Goal: Task Accomplishment & Management: Use online tool/utility

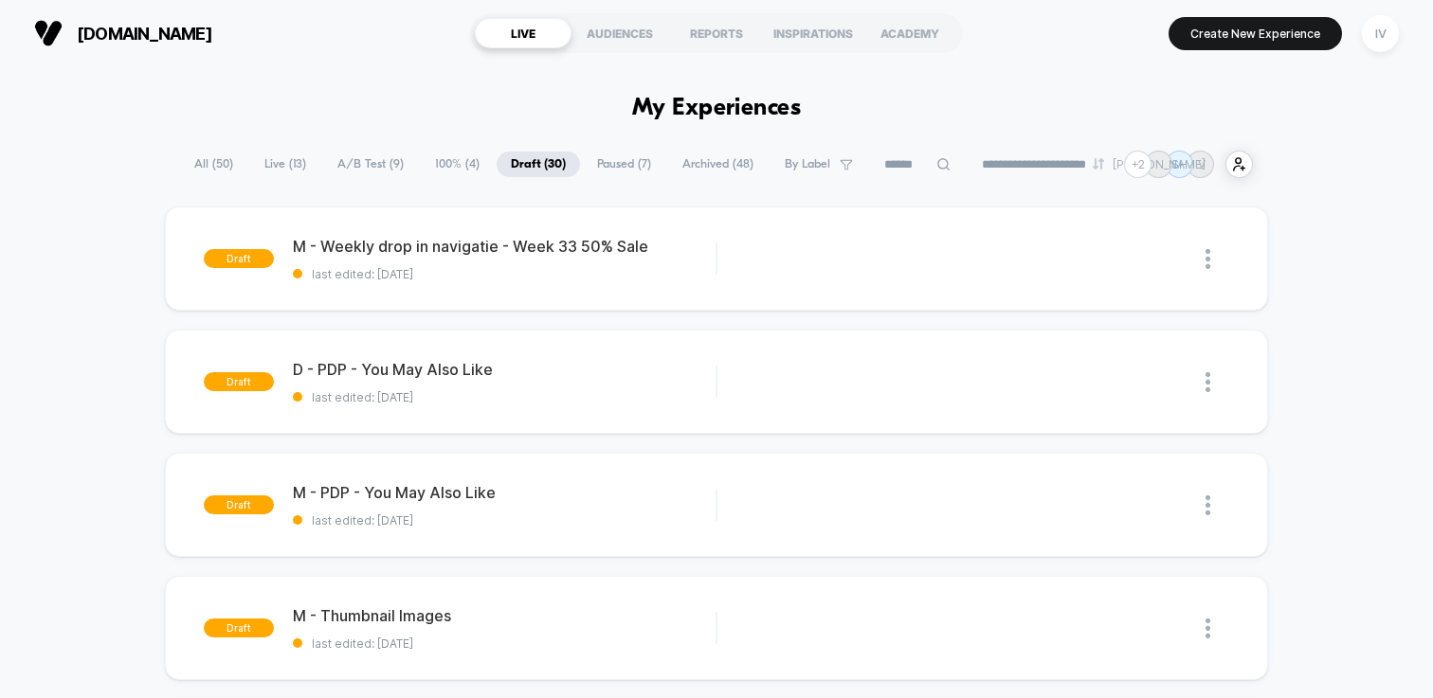
click at [432, 165] on span "100% ( 4 )" at bounding box center [457, 165] width 73 height 26
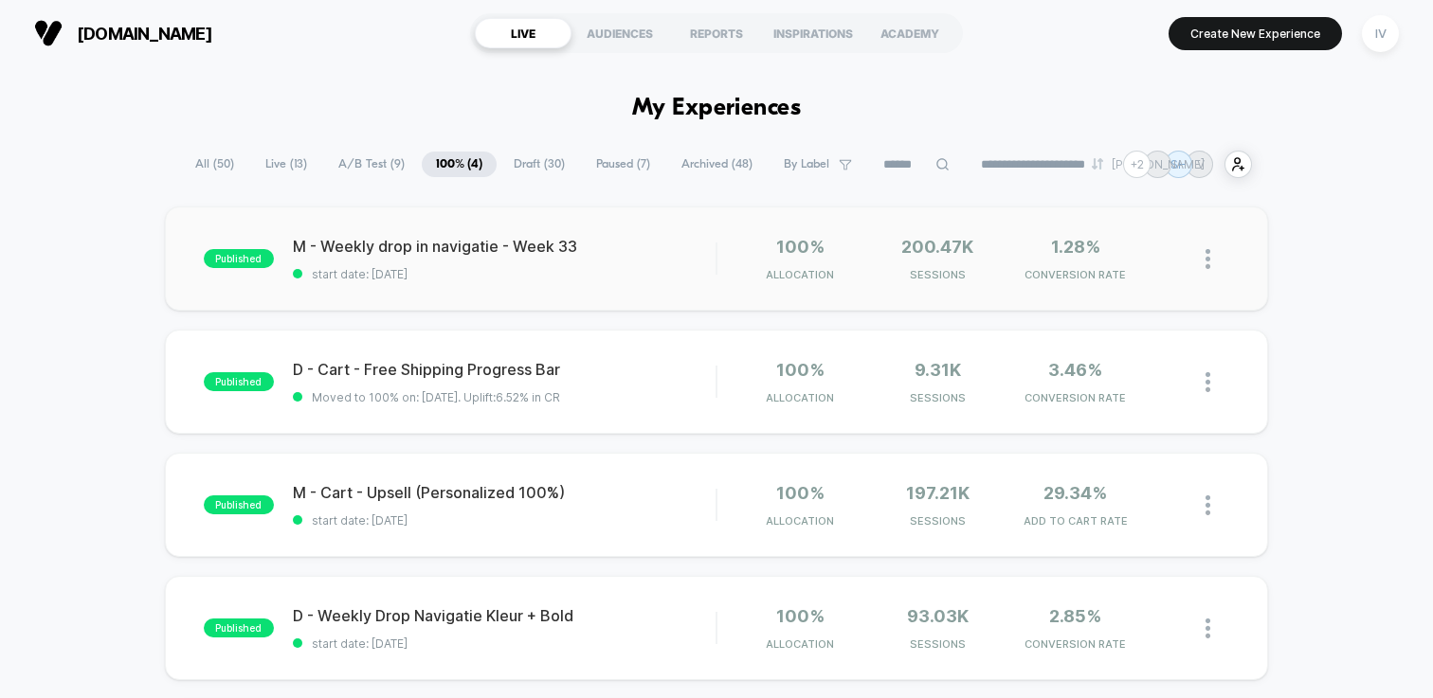
click at [1206, 256] on img at bounding box center [1207, 259] width 5 height 20
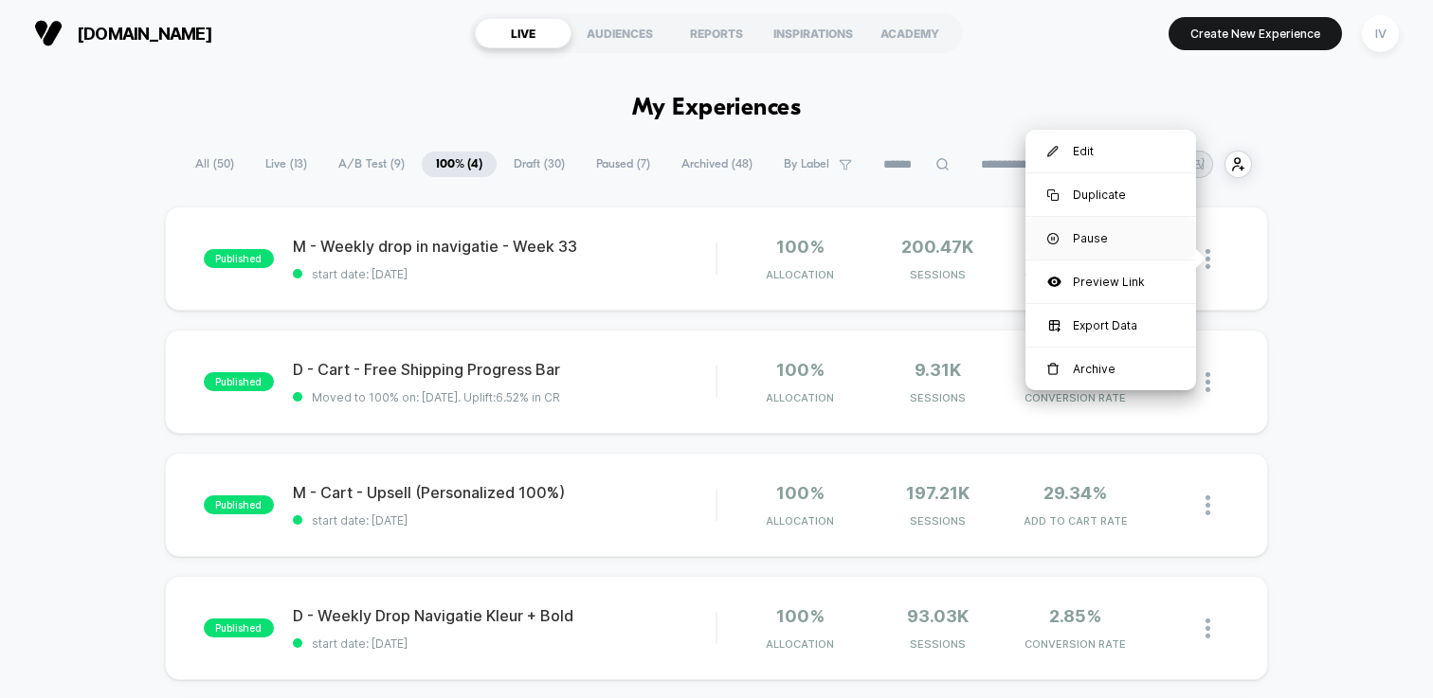
click at [1103, 244] on div "Pause" at bounding box center [1110, 238] width 171 height 43
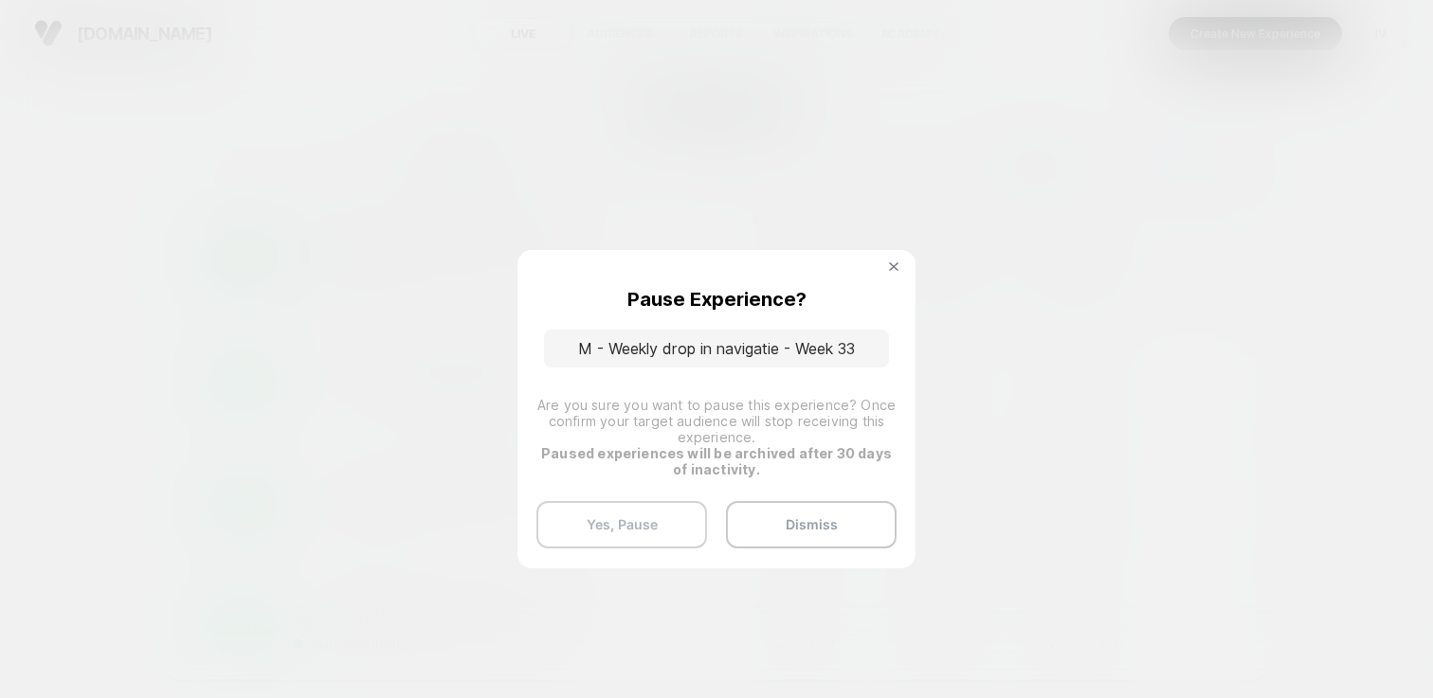
click at [671, 523] on button "Yes, Pause" at bounding box center [621, 524] width 171 height 47
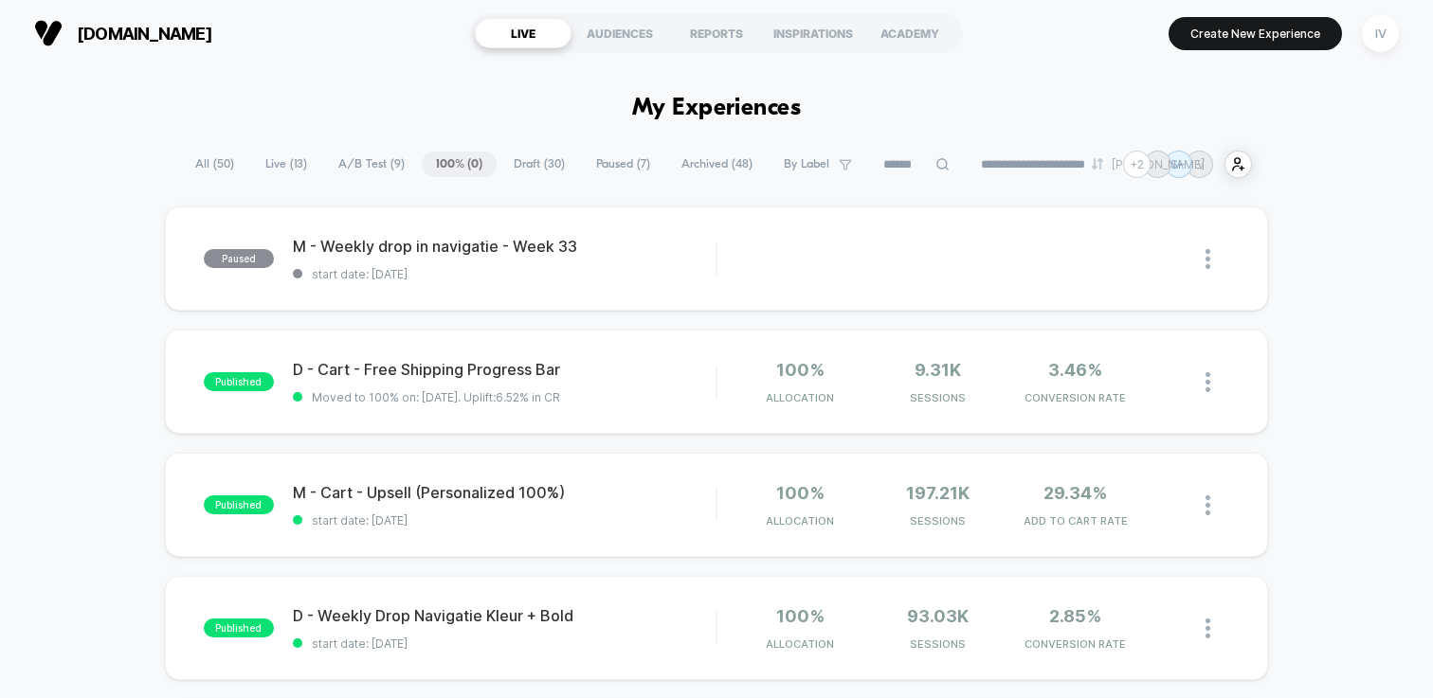
click at [528, 158] on span "Draft ( 30 )" at bounding box center [539, 165] width 80 height 26
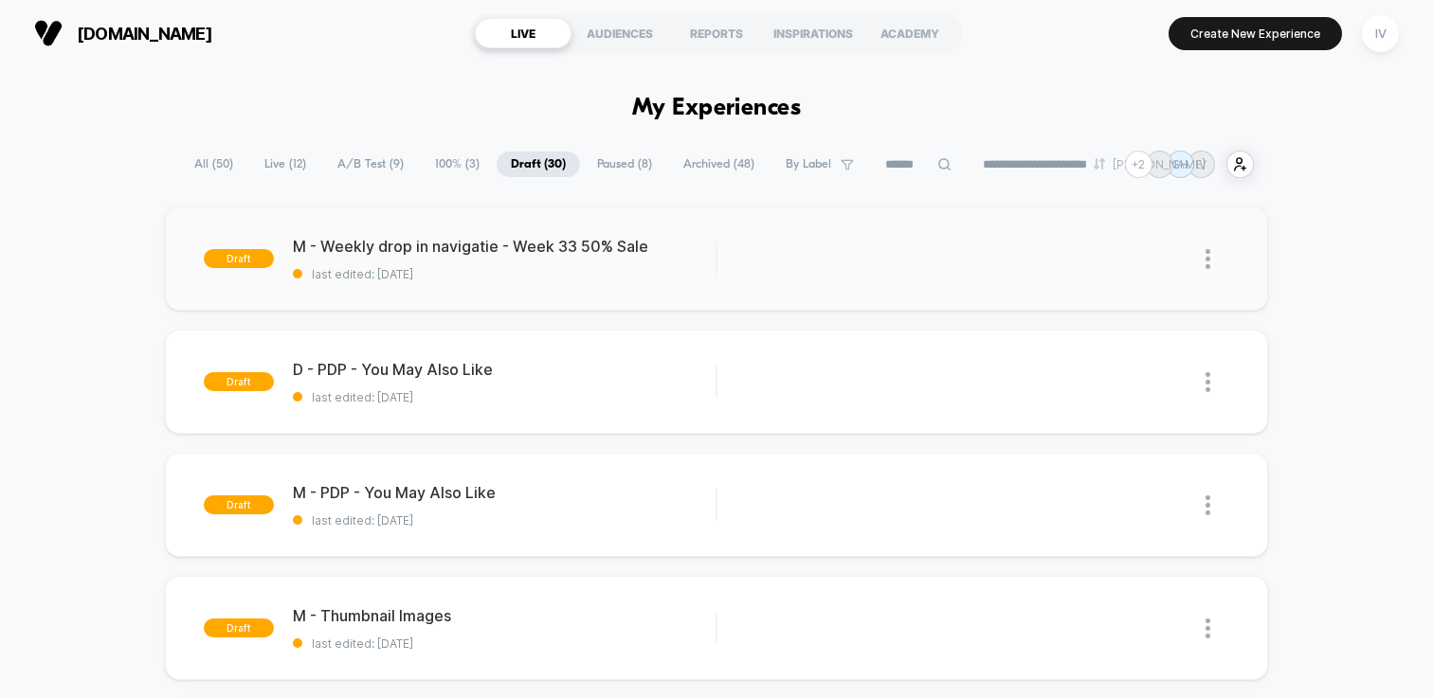
click at [559, 283] on div "draft M - Weekly drop in navigatie - Week 33 50% Sale last edited: [DATE] Edit …" at bounding box center [716, 259] width 1103 height 104
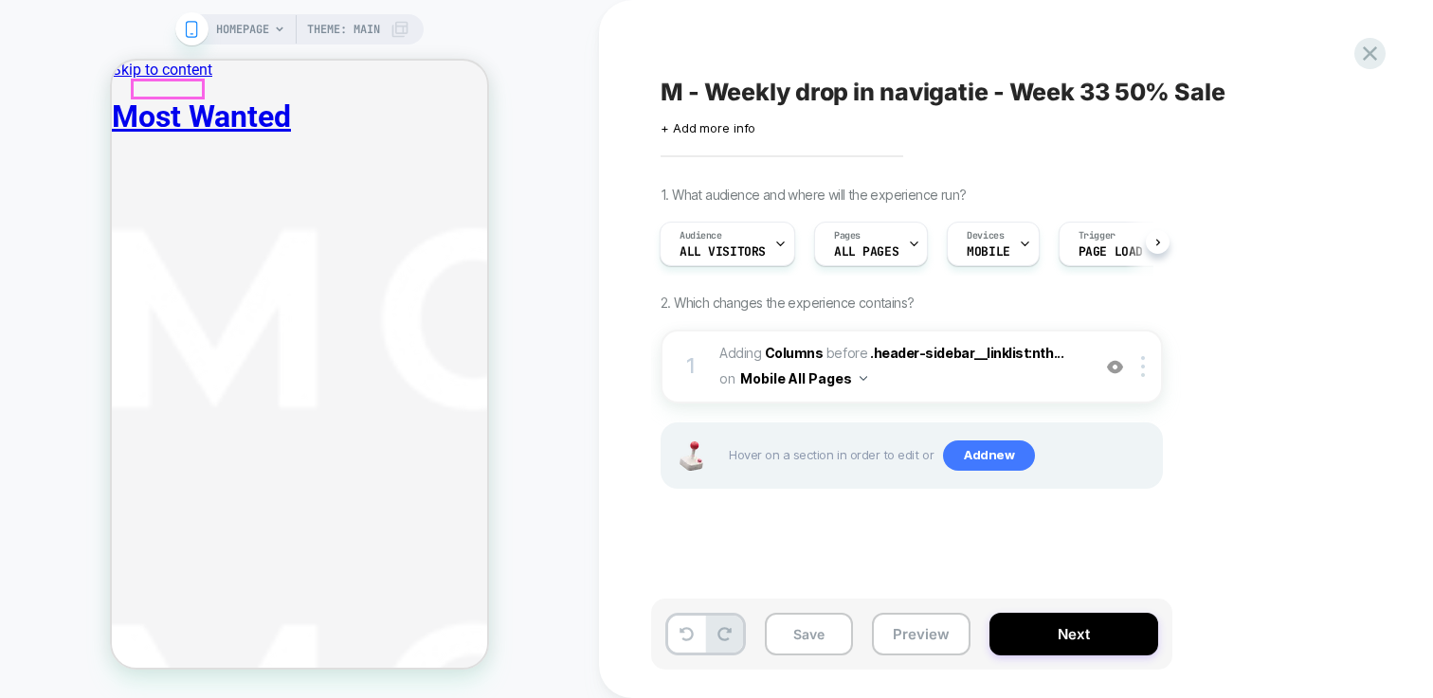
click at [812, 352] on b "Columns" at bounding box center [794, 353] width 59 height 16
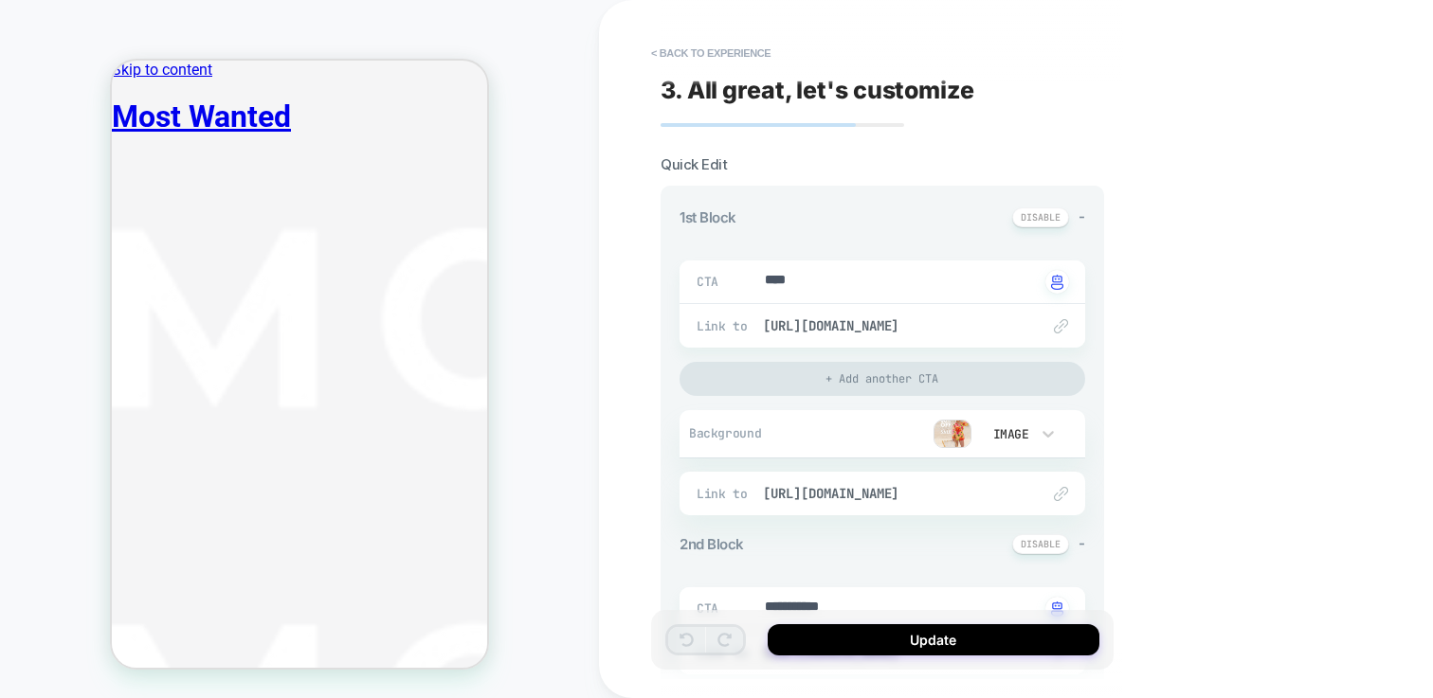
click at [937, 437] on img at bounding box center [952, 434] width 38 height 28
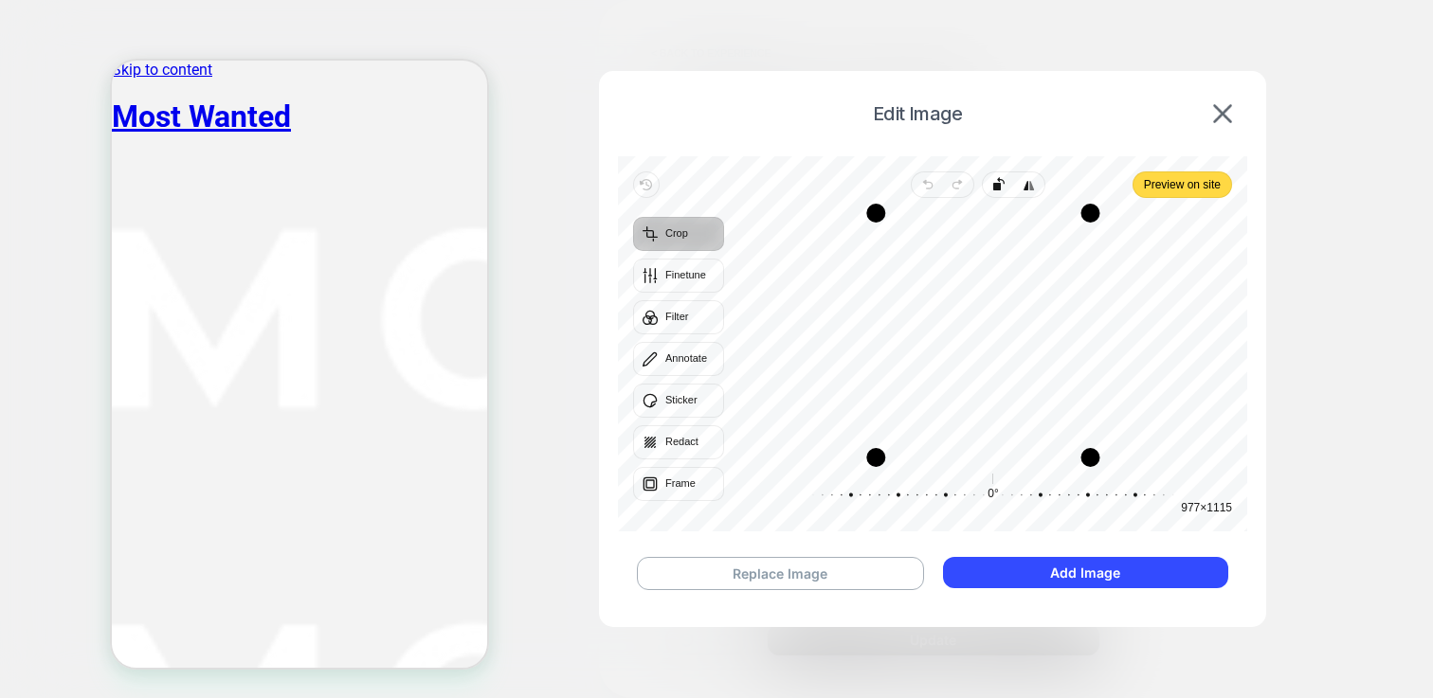
click at [1088, 316] on div "Drag edge r" at bounding box center [1089, 335] width 19 height 245
click at [1167, 176] on span "Preview on site" at bounding box center [1182, 184] width 77 height 23
click at [1094, 223] on div "Drag corner tr" at bounding box center [1092, 213] width 19 height 19
click at [1088, 242] on div "Drag edge r" at bounding box center [1089, 335] width 19 height 245
click at [1181, 178] on span "Preview on site" at bounding box center [1182, 184] width 77 height 23
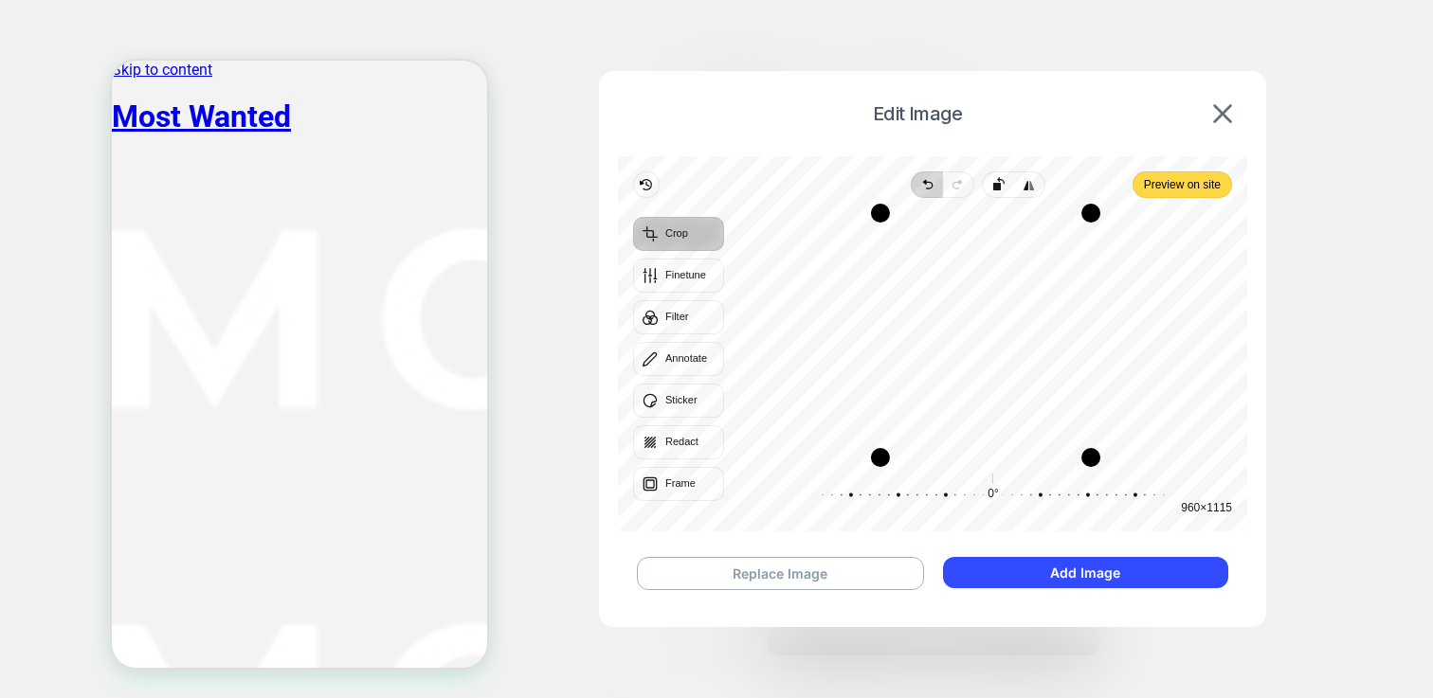
click at [933, 184] on icon "button" at bounding box center [927, 184] width 15 height 15
click at [1196, 182] on span "Preview on site" at bounding box center [1182, 184] width 77 height 23
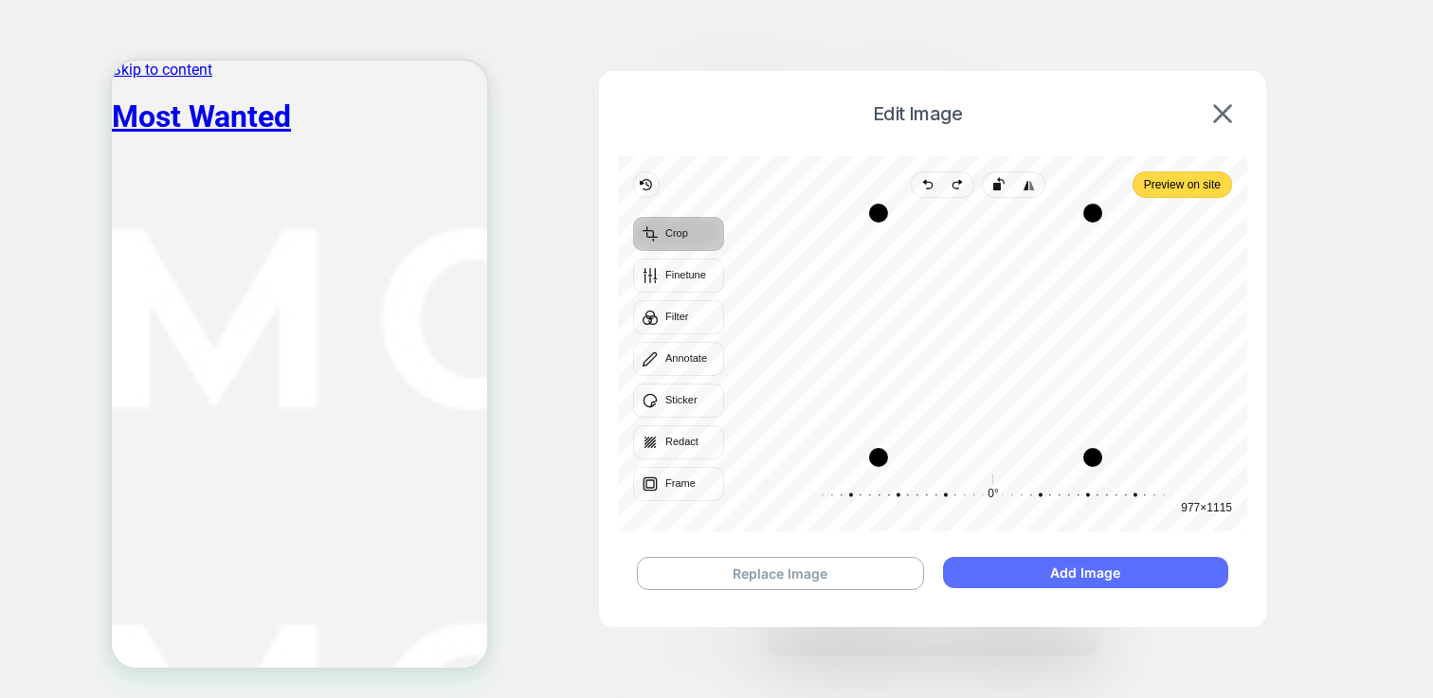
click at [1085, 573] on button "Add Image" at bounding box center [1085, 572] width 285 height 31
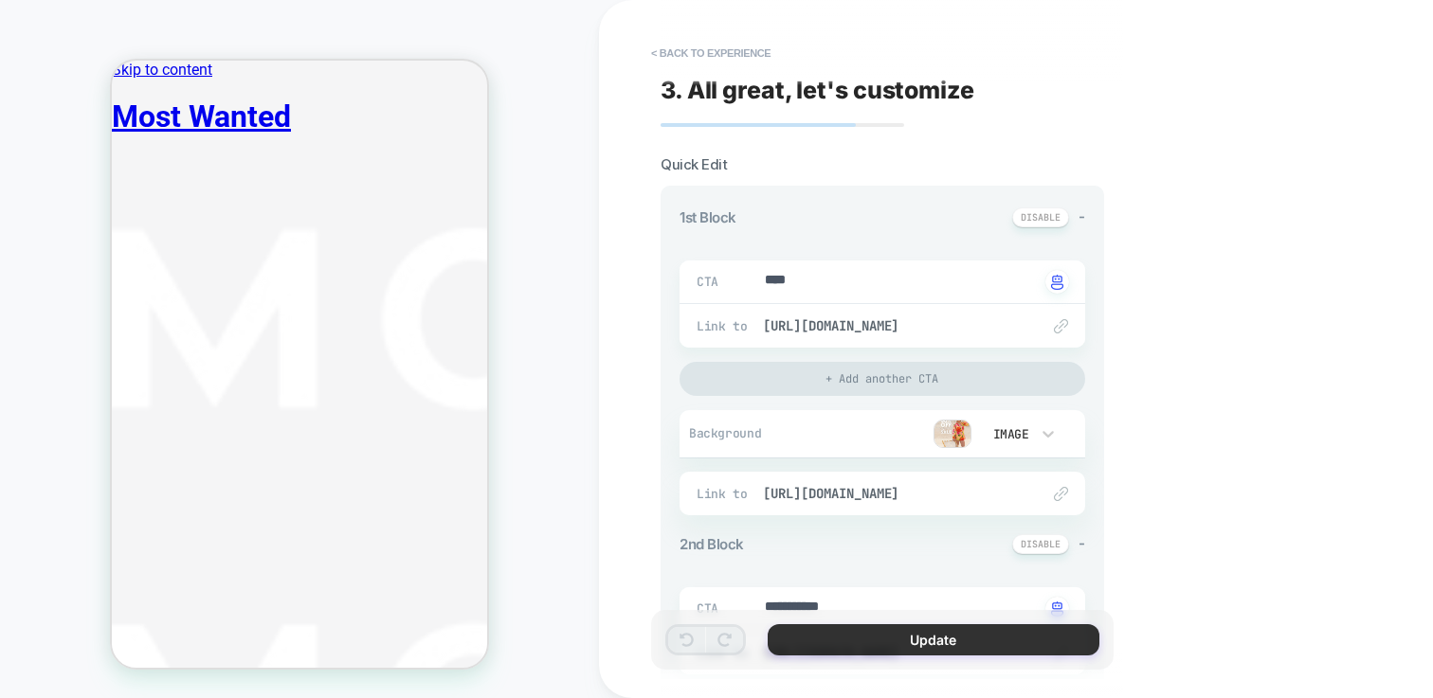
click at [910, 640] on button "Update" at bounding box center [934, 640] width 332 height 31
type textarea "*"
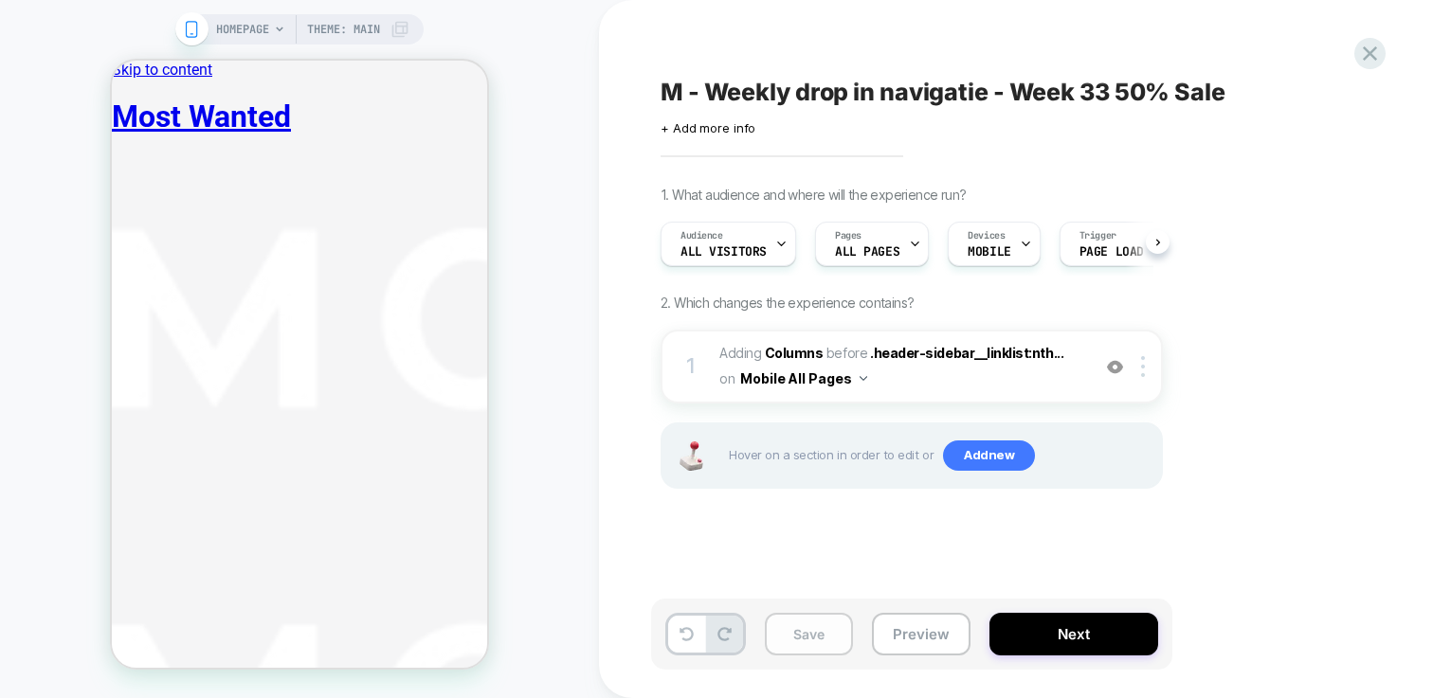
click at [815, 633] on button "Save" at bounding box center [809, 634] width 88 height 43
click at [1070, 643] on button "Next" at bounding box center [1073, 634] width 169 height 43
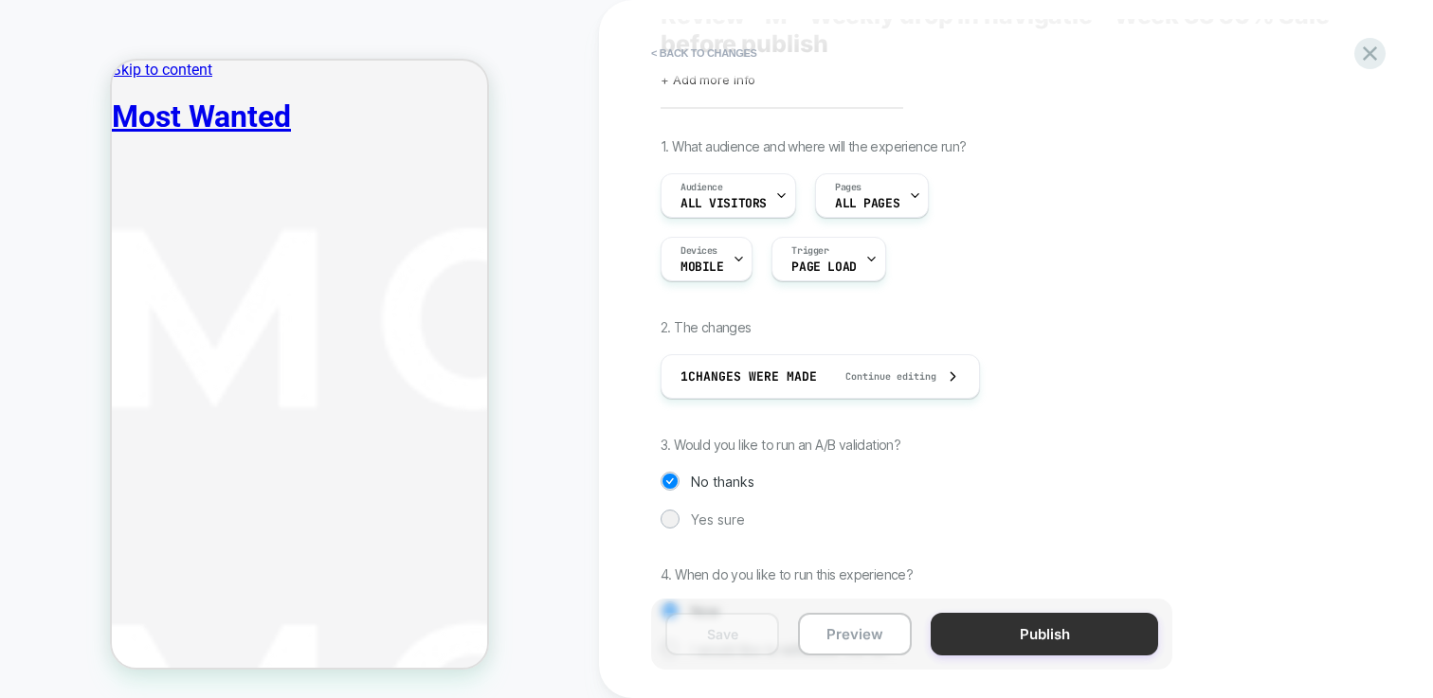
scroll to position [159, 0]
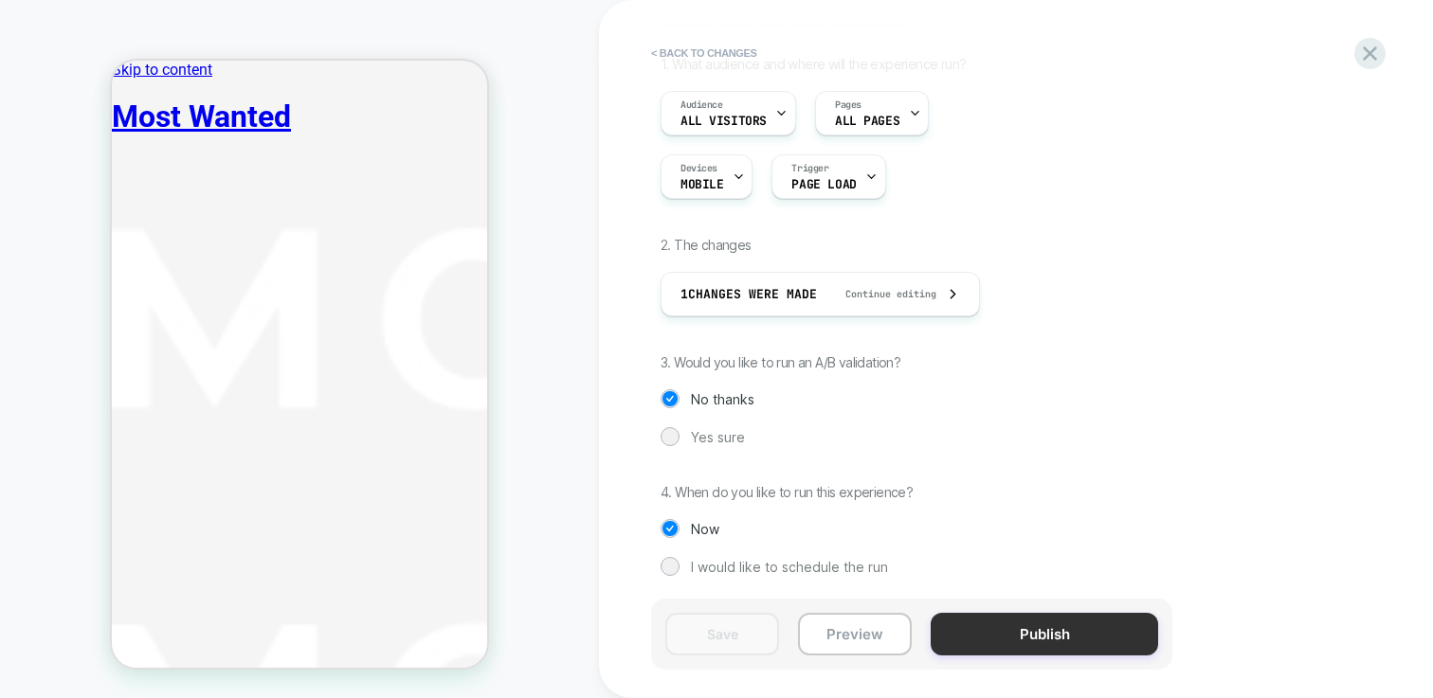
click at [1065, 643] on button "Publish" at bounding box center [1044, 634] width 227 height 43
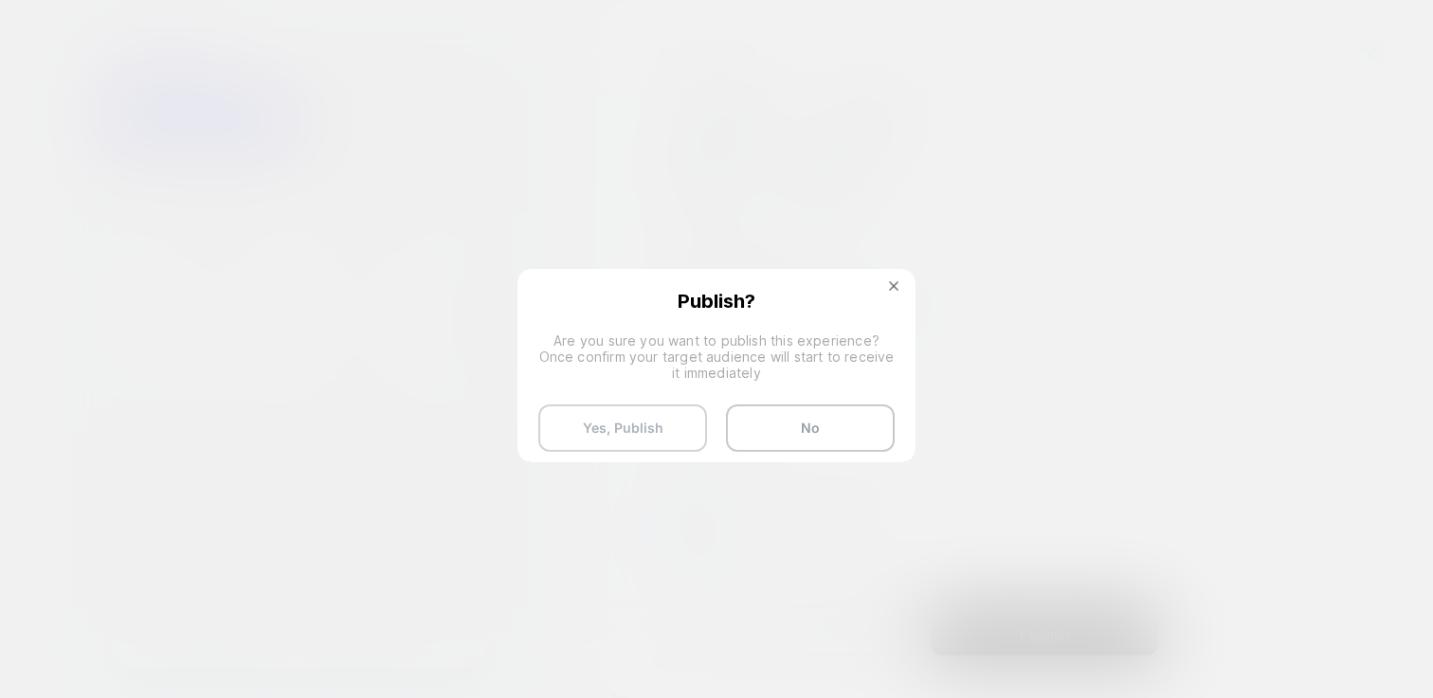
click at [643, 422] on button "Yes, Publish" at bounding box center [622, 428] width 169 height 47
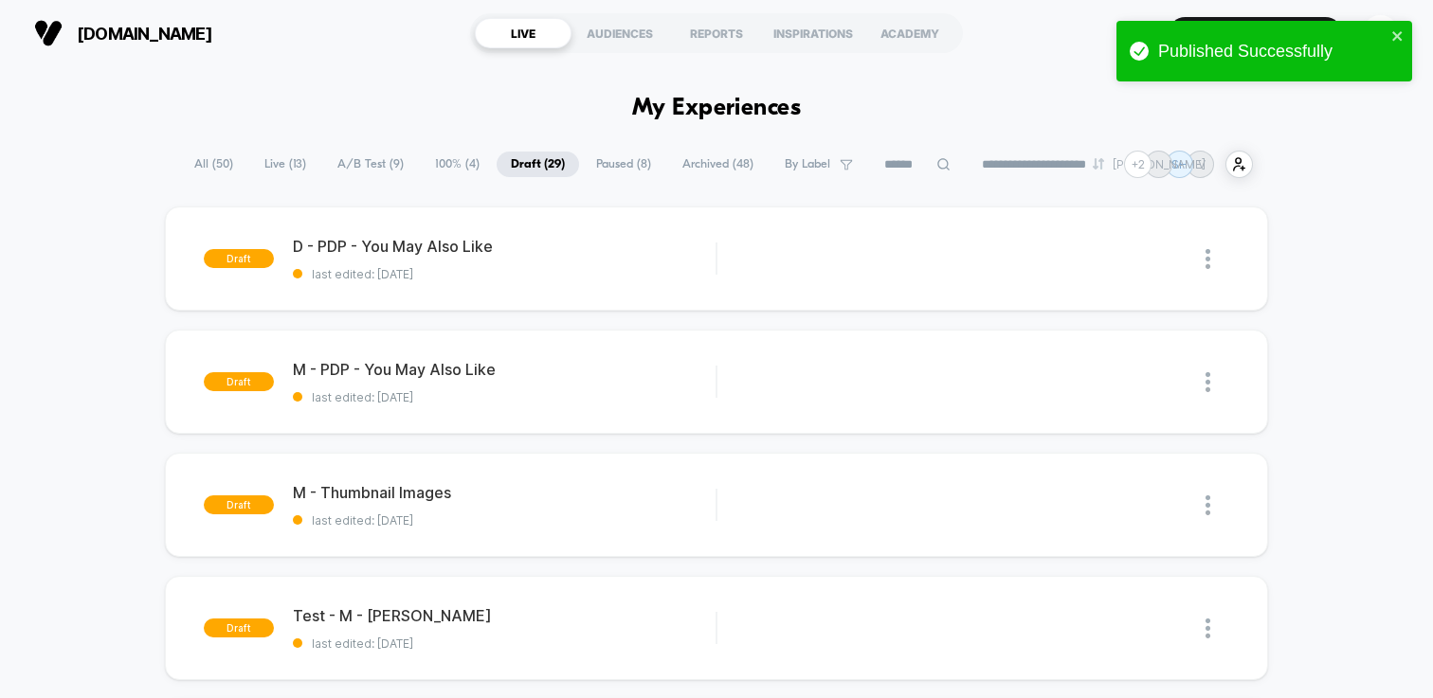
click at [427, 162] on span "100% ( 4 )" at bounding box center [457, 165] width 73 height 26
